Goal: Task Accomplishment & Management: Manage account settings

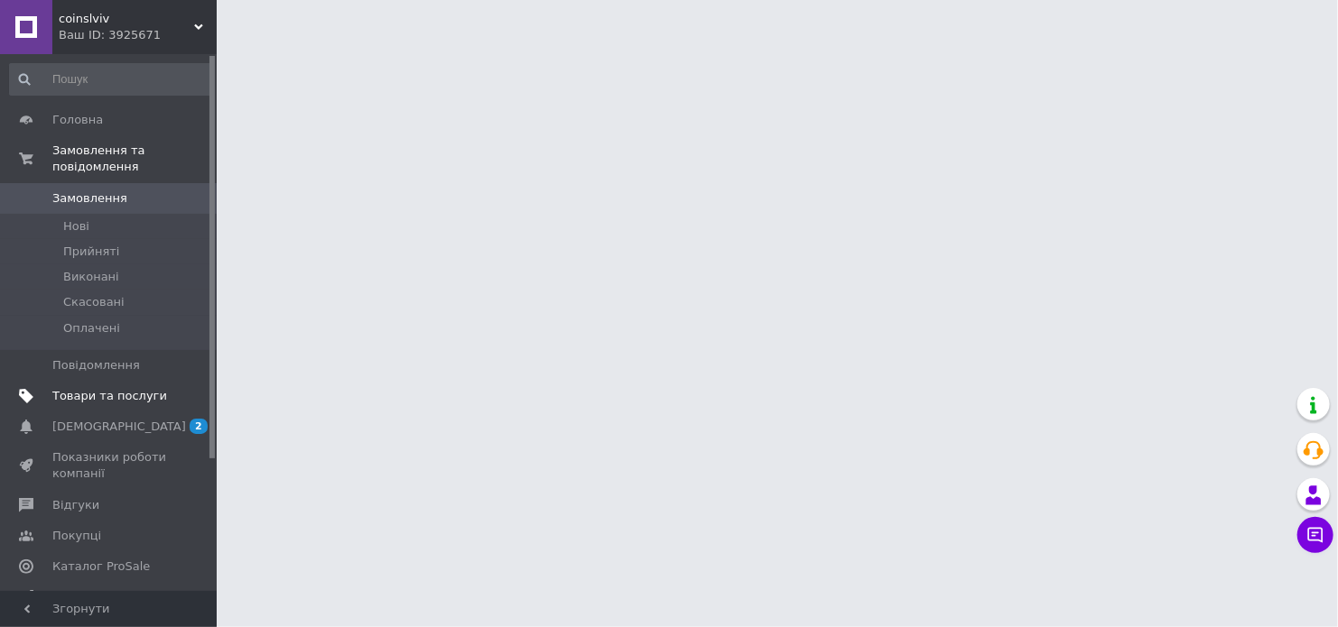
click at [107, 388] on span "Товари та послуги" at bounding box center [109, 396] width 115 height 16
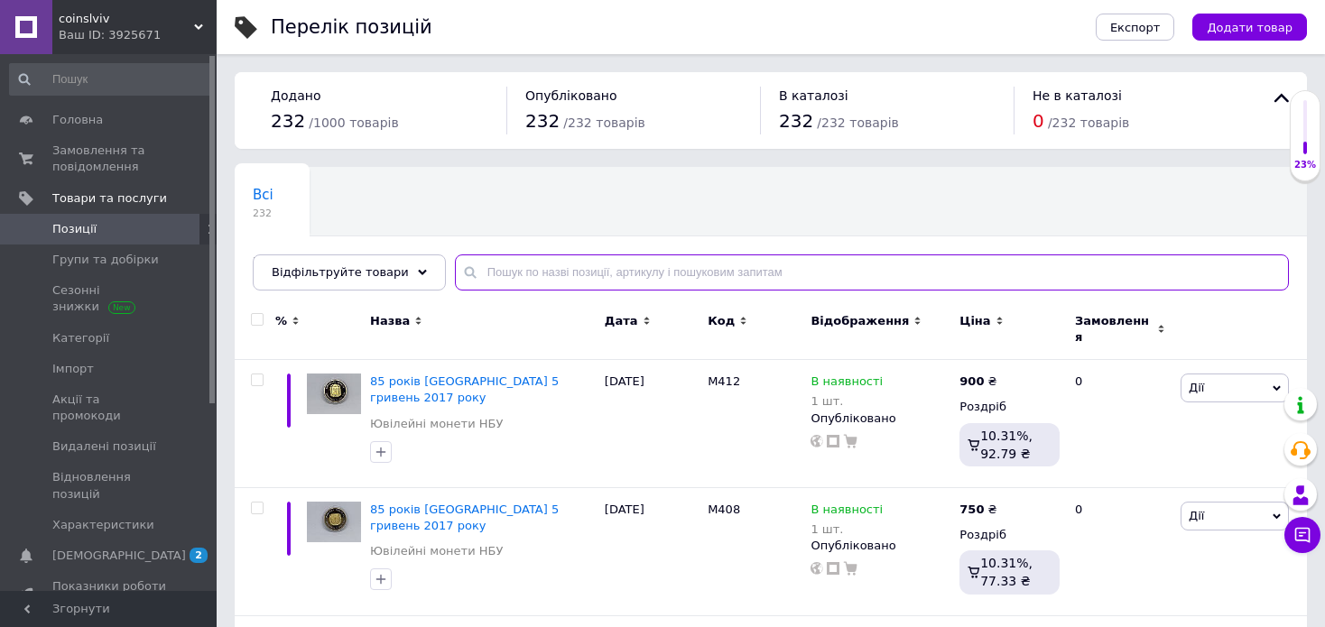
click at [634, 271] on input "text" at bounding box center [872, 273] width 834 height 36
type input "2025"
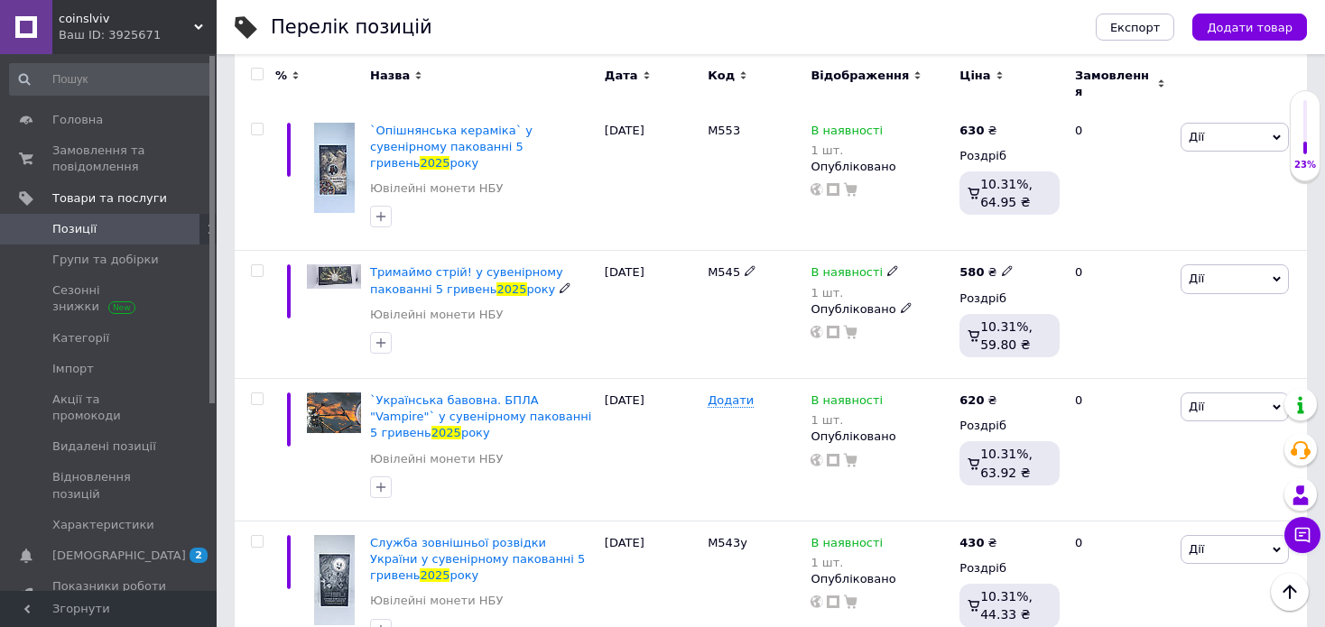
scroll to position [722, 0]
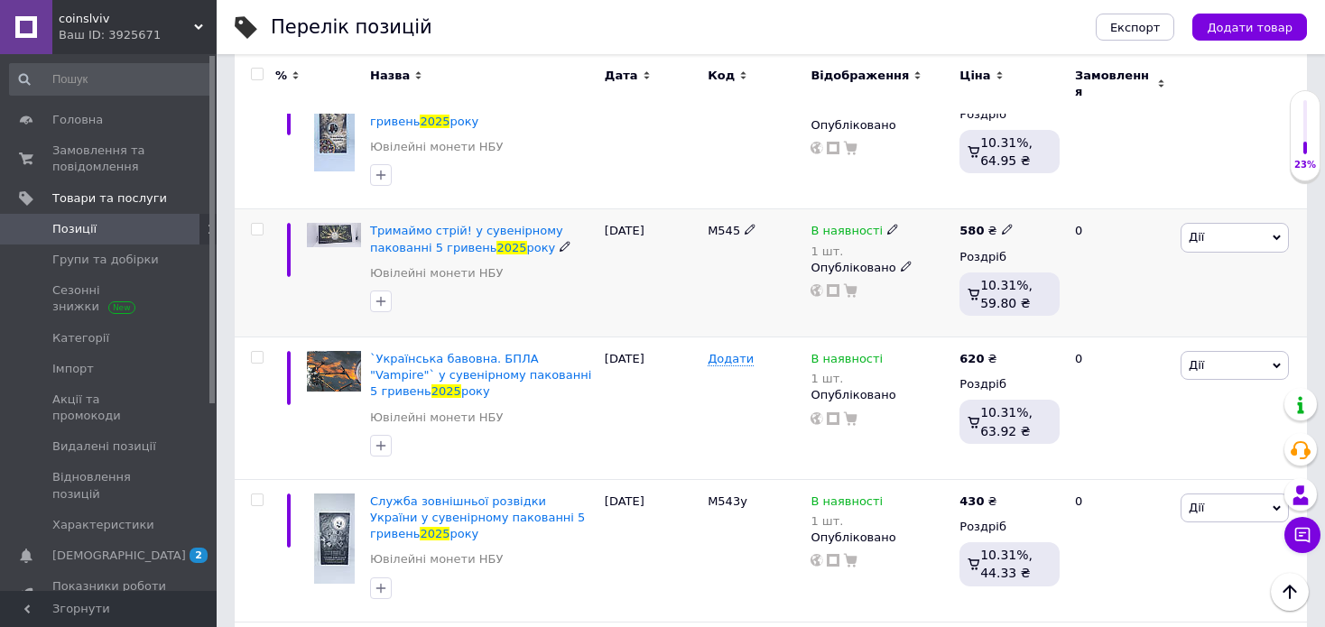
click at [887, 224] on icon at bounding box center [892, 229] width 11 height 11
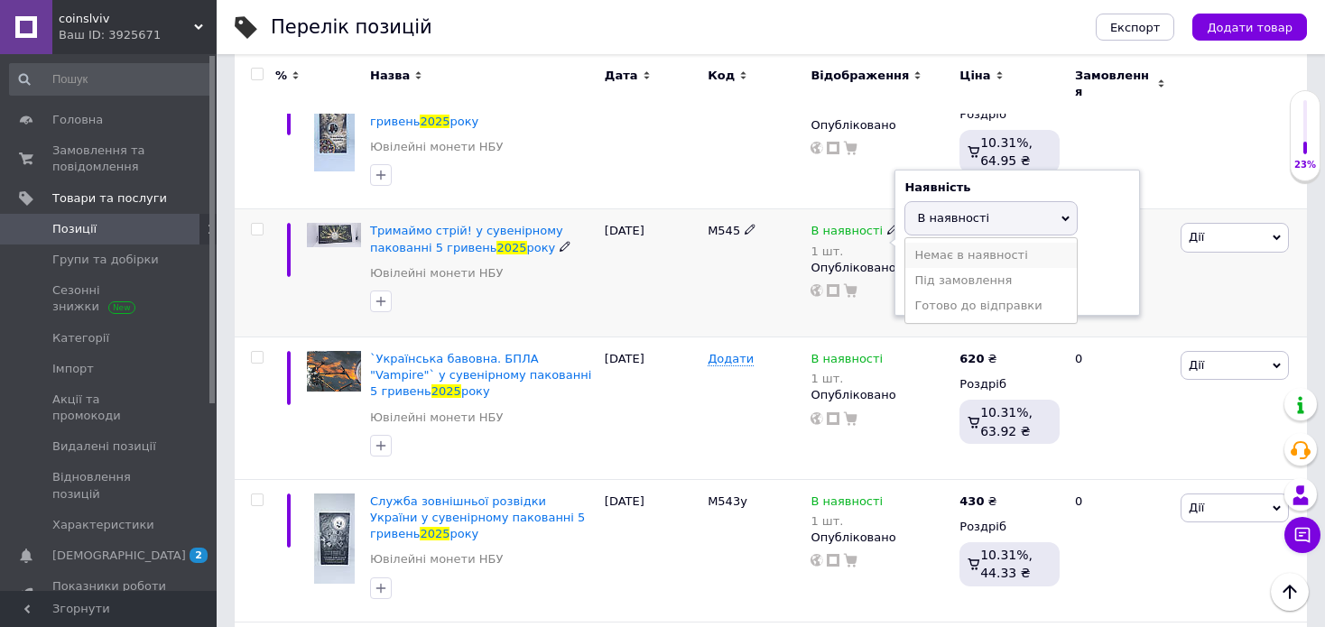
click at [960, 243] on li "Немає в наявності" at bounding box center [991, 255] width 172 height 25
drag, startPoint x: 949, startPoint y: 238, endPoint x: 895, endPoint y: 255, distance: 56.5
click at [895, 255] on div "Наявність Немає в наявності В наявності Під замовлення Готово до відправки Зали…" at bounding box center [1018, 243] width 246 height 146
type input "0"
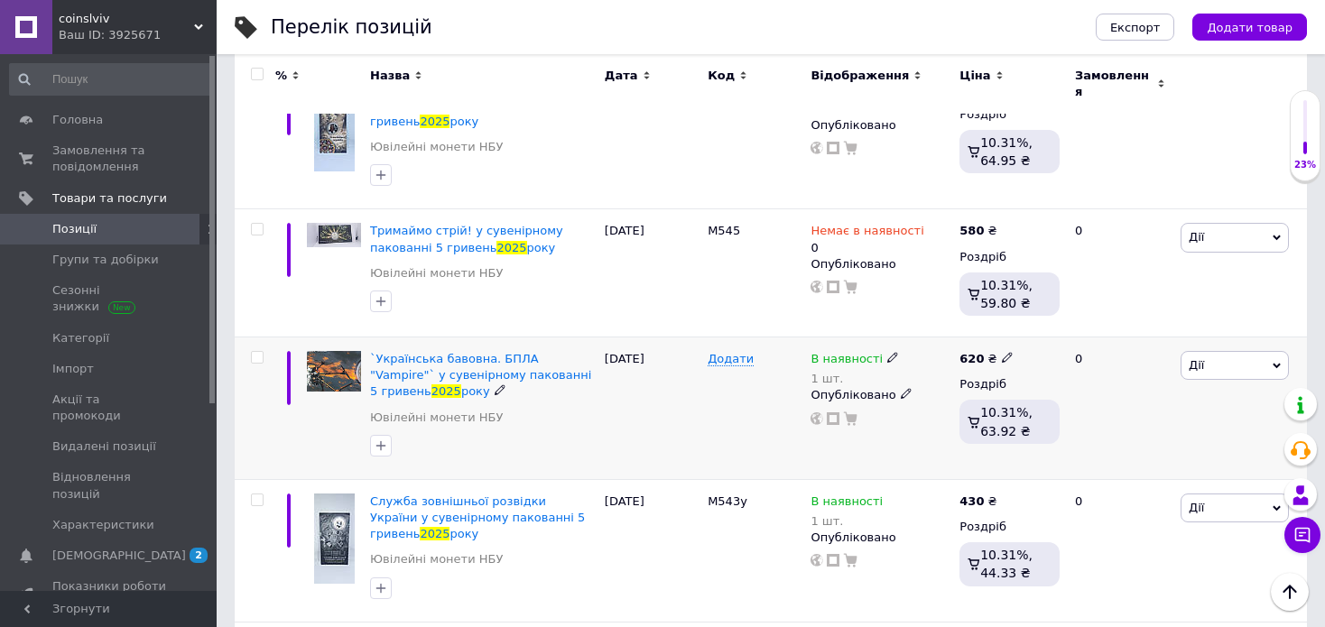
click at [887, 352] on icon at bounding box center [892, 357] width 11 height 11
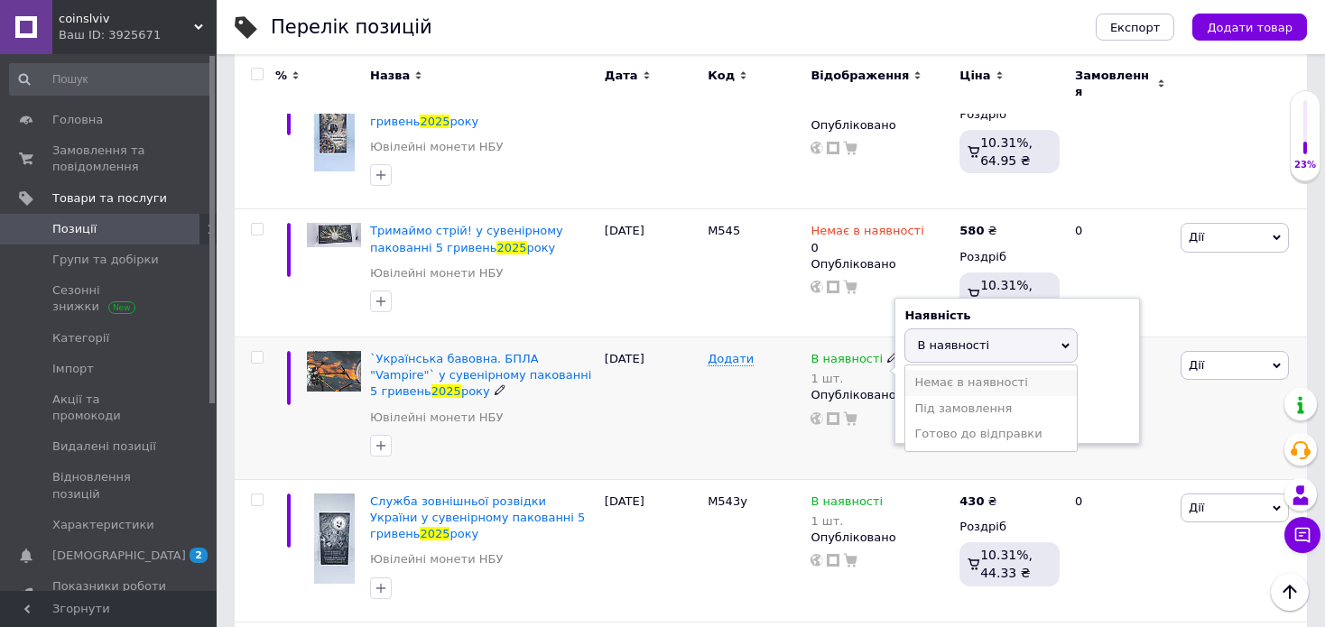
click at [926, 370] on li "Немає в наявності" at bounding box center [991, 382] width 172 height 25
drag, startPoint x: 944, startPoint y: 374, endPoint x: 871, endPoint y: 390, distance: 74.9
click at [871, 390] on div "В наявності 1 шт. Наявність Немає в наявності В наявності Під замовлення Готово…" at bounding box center [880, 409] width 149 height 143
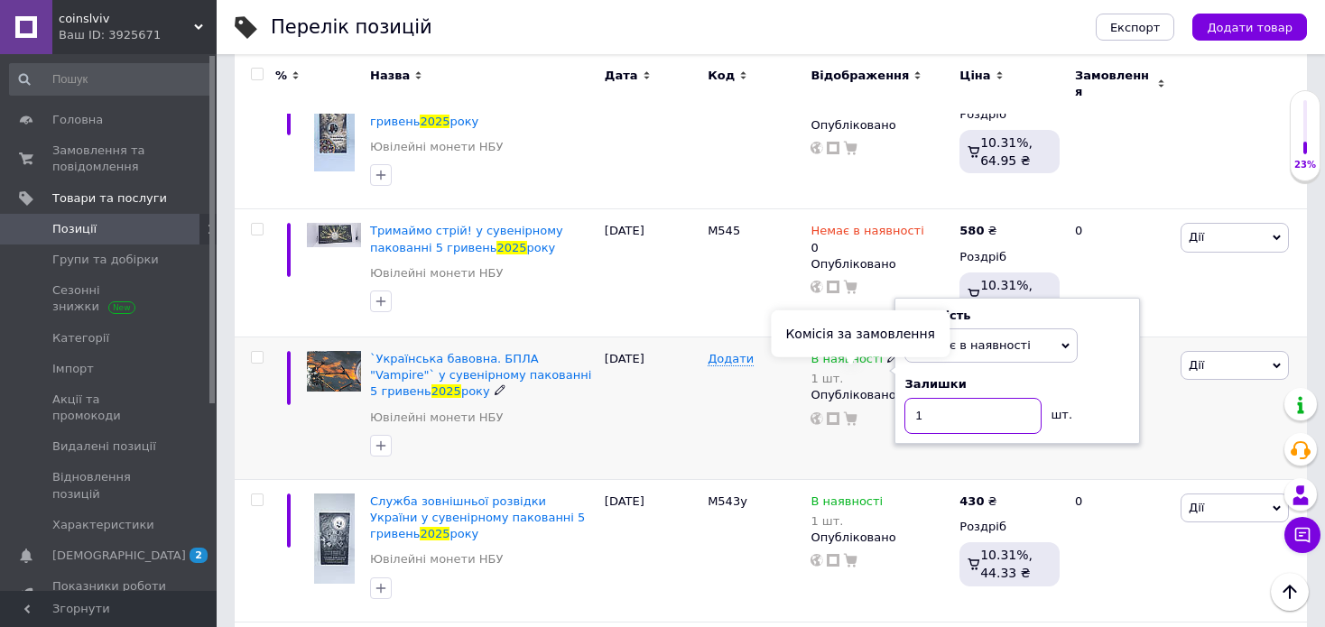
type input "0"
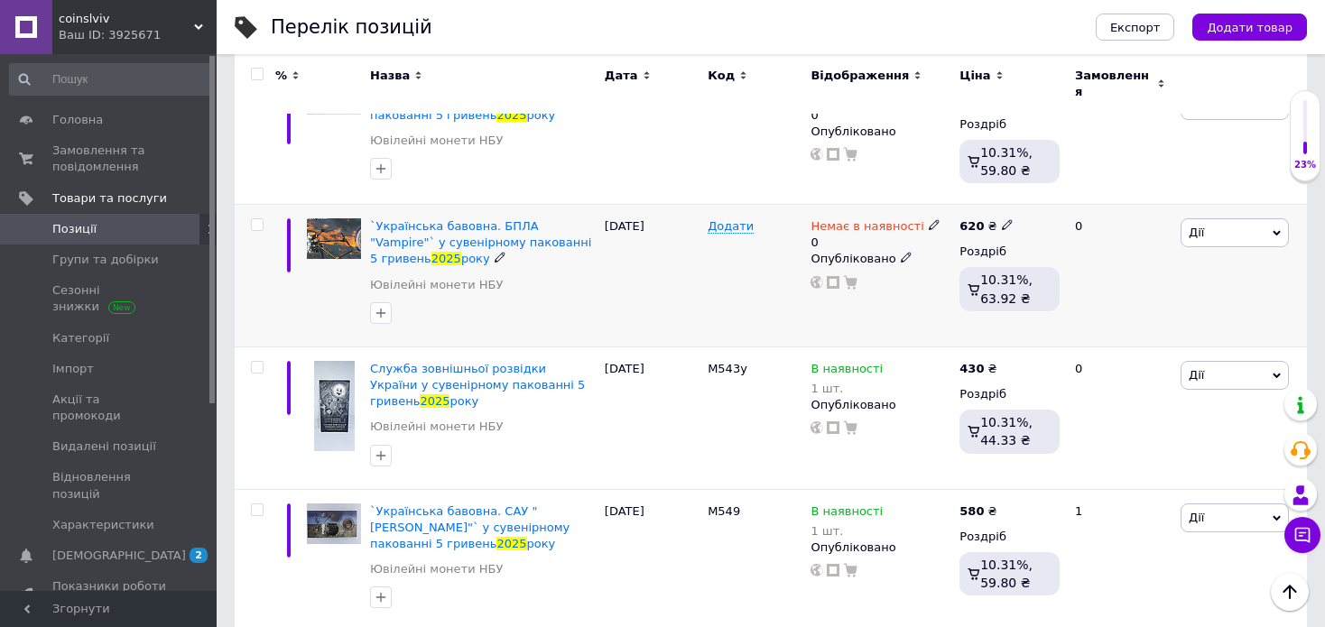
scroll to position [903, 0]
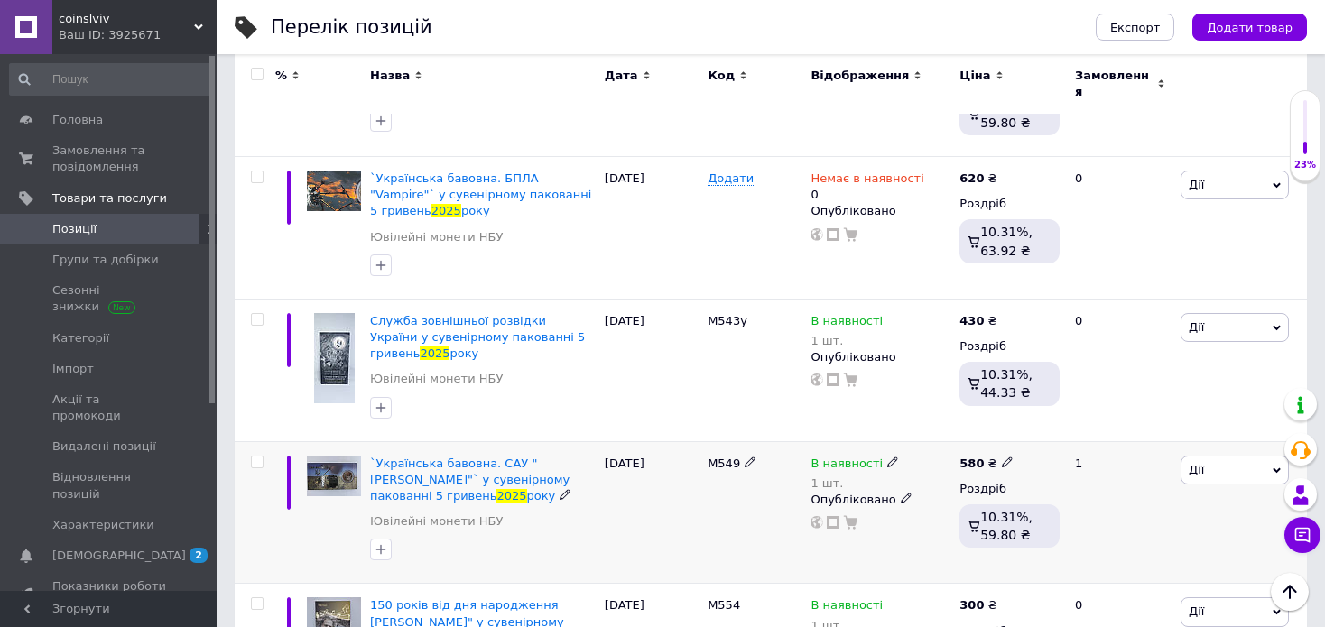
click at [887, 457] on icon at bounding box center [892, 462] width 11 height 11
click at [954, 475] on li "Немає в наявності" at bounding box center [991, 487] width 172 height 25
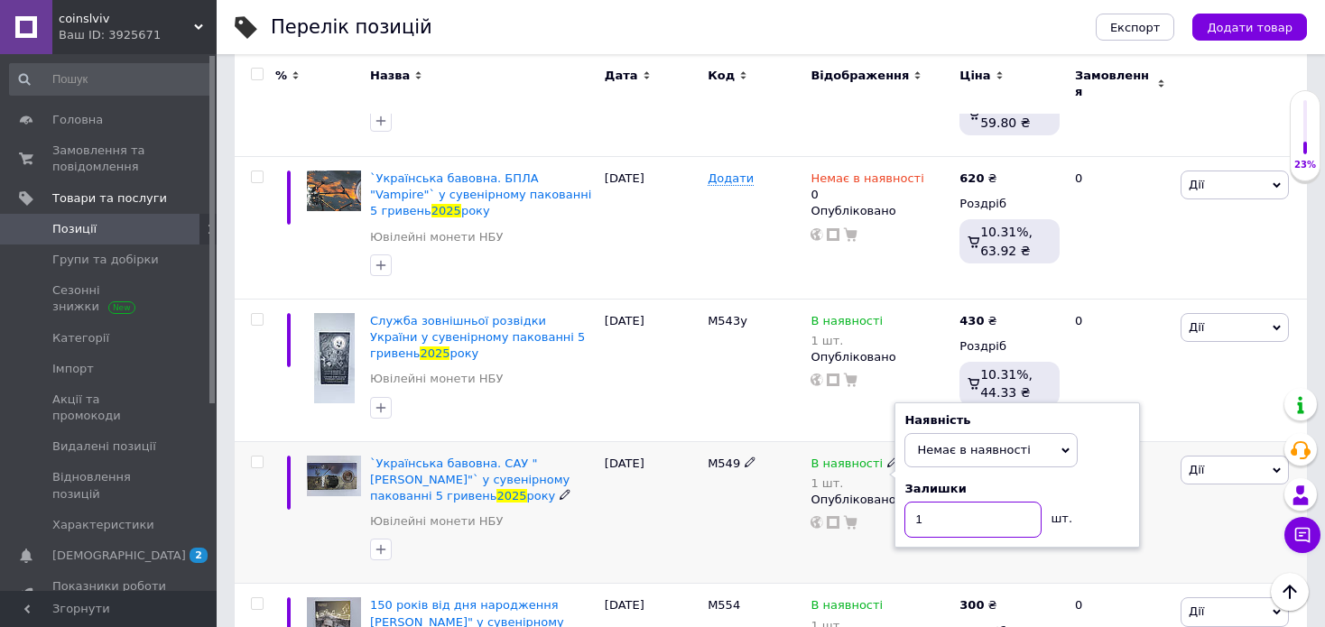
drag, startPoint x: 940, startPoint y: 485, endPoint x: 867, endPoint y: 487, distance: 73.2
click at [867, 487] on div "В наявності 1 шт. Наявність Немає в наявності В наявності Під замовлення Готово…" at bounding box center [880, 512] width 149 height 143
type input "0"
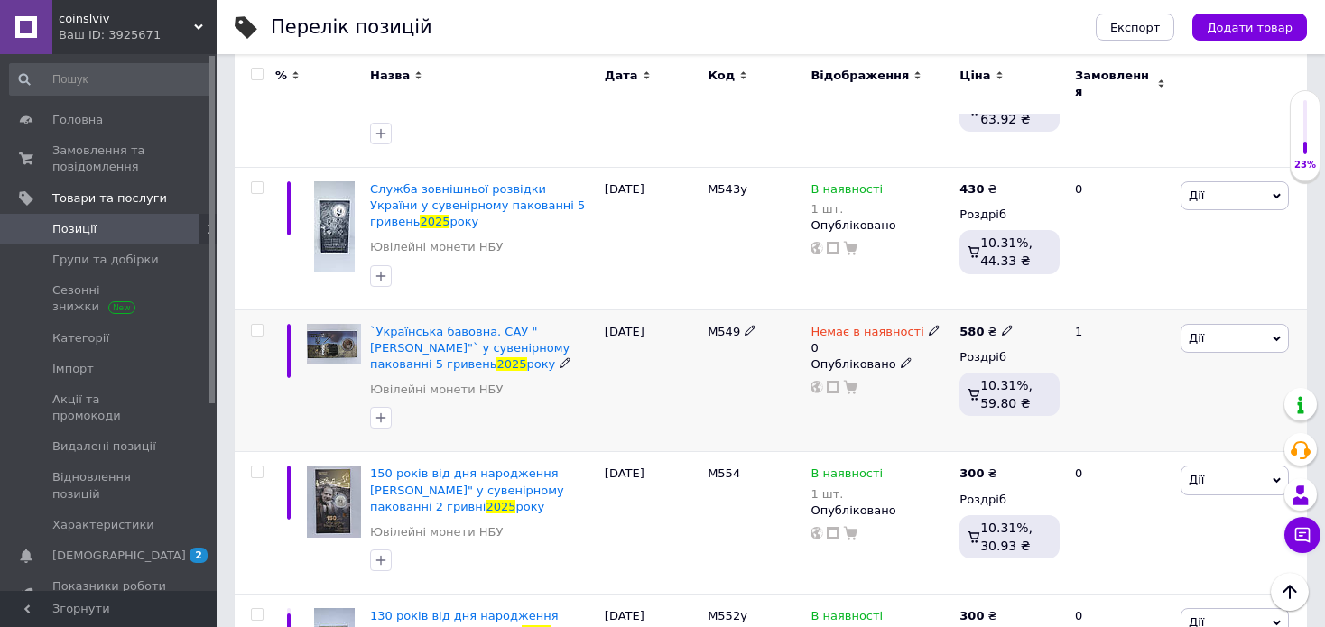
scroll to position [1083, 0]
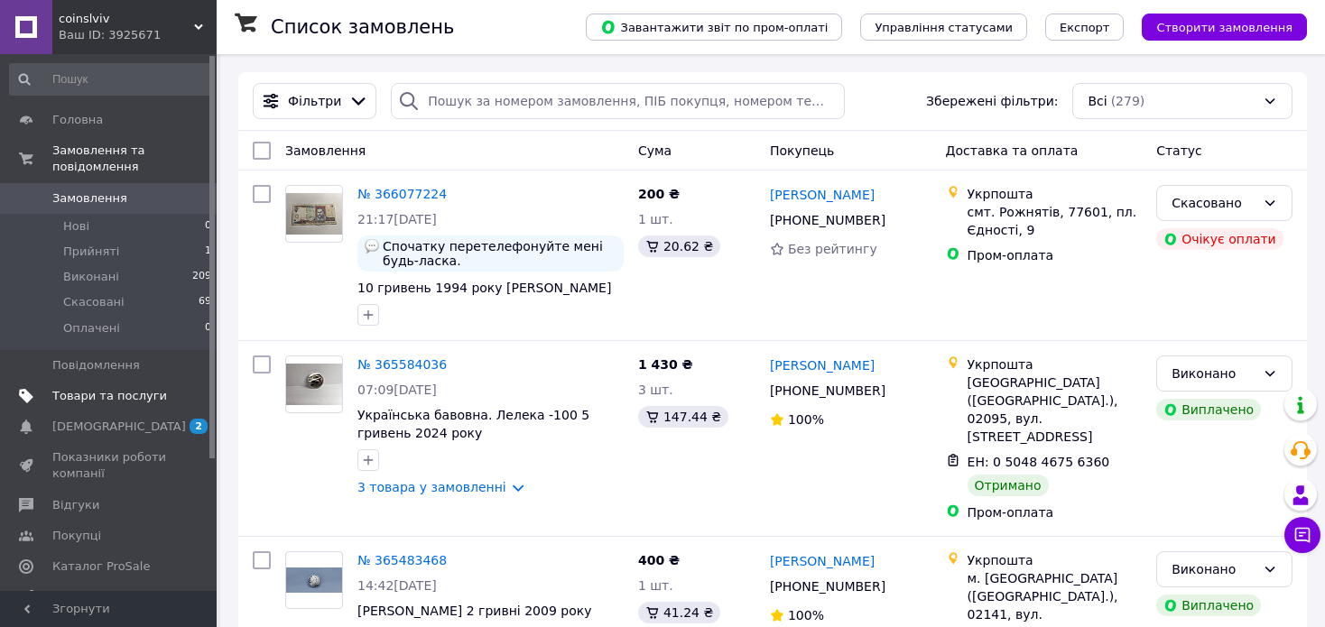
click at [113, 388] on span "Товари та послуги" at bounding box center [109, 396] width 115 height 16
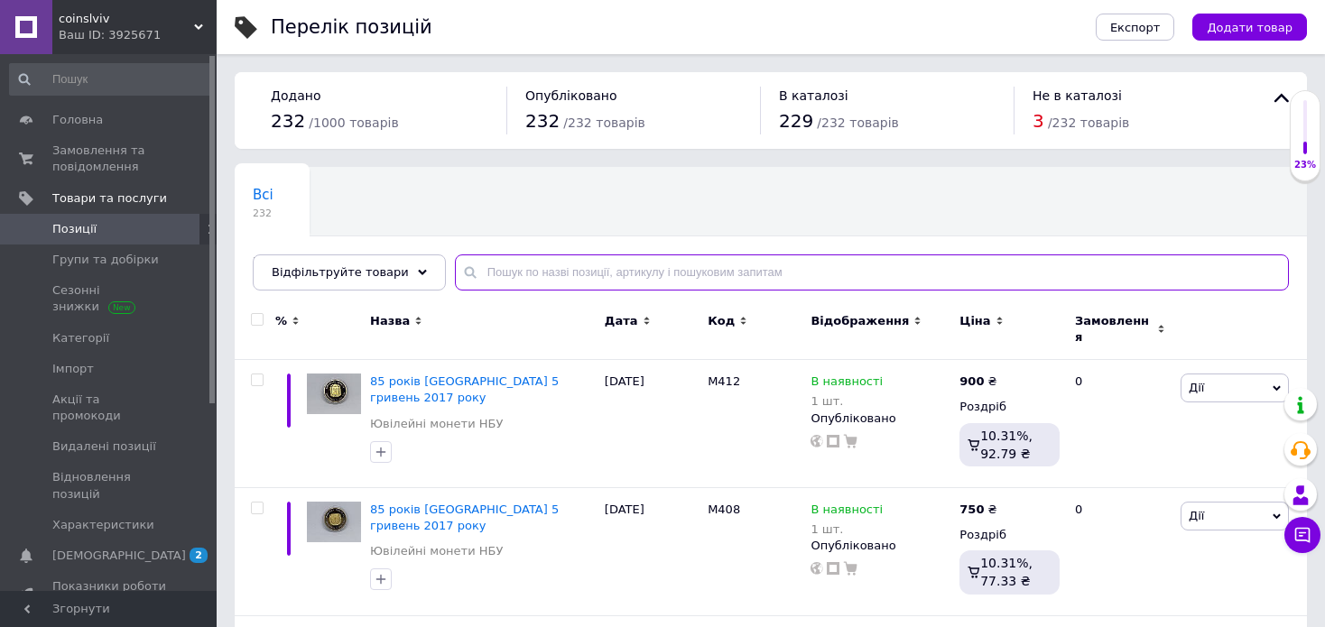
click at [645, 271] on input "text" at bounding box center [872, 273] width 834 height 36
type input "2007"
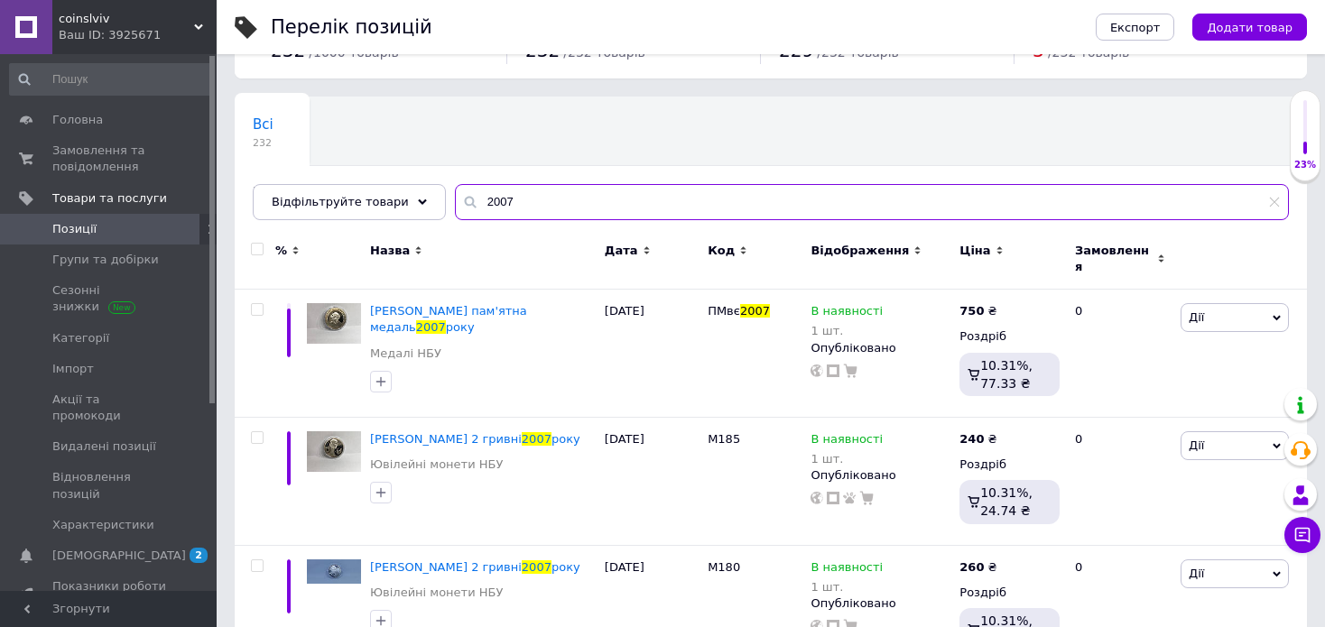
scroll to position [90, 0]
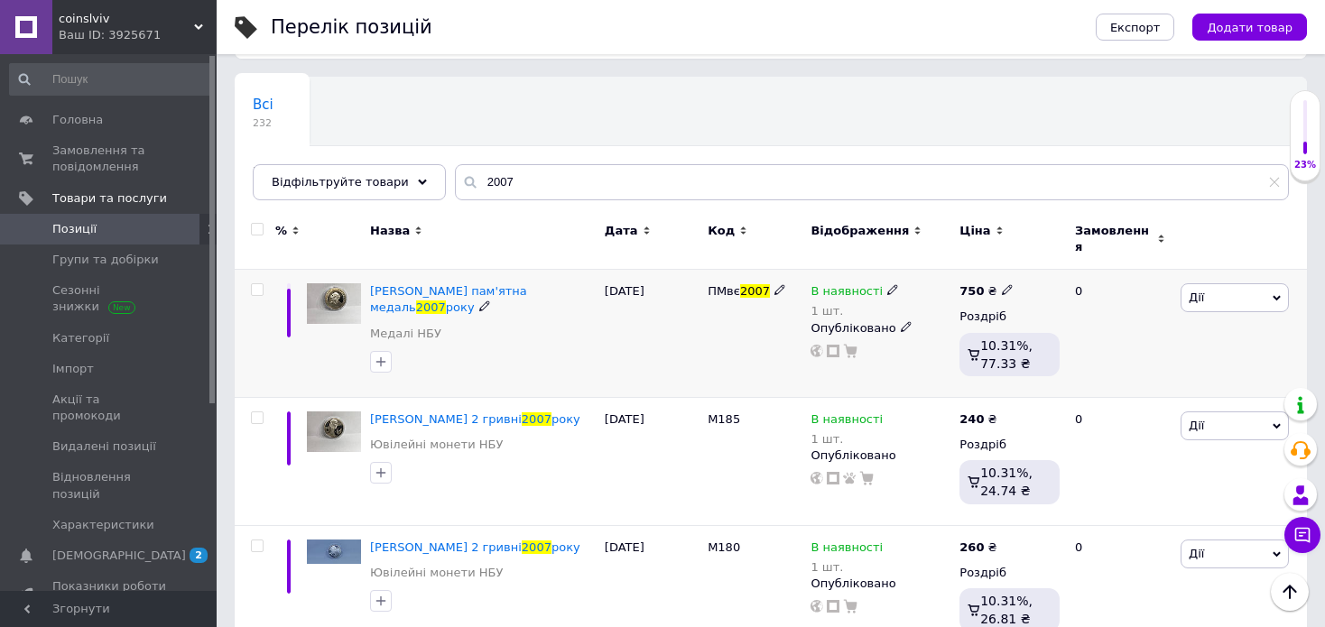
click at [1002, 284] on icon at bounding box center [1007, 289] width 11 height 11
drag, startPoint x: 1050, startPoint y: 256, endPoint x: 1016, endPoint y: 267, distance: 35.1
click at [1016, 267] on div "Ціна 750 Валюта ₴ $ EUR CHF GBP ¥ PLN ₸ MDL HUF KGS CNY TRY KRW lei" at bounding box center [1135, 293] width 246 height 151
type input "770"
